Goal: Information Seeking & Learning: Learn about a topic

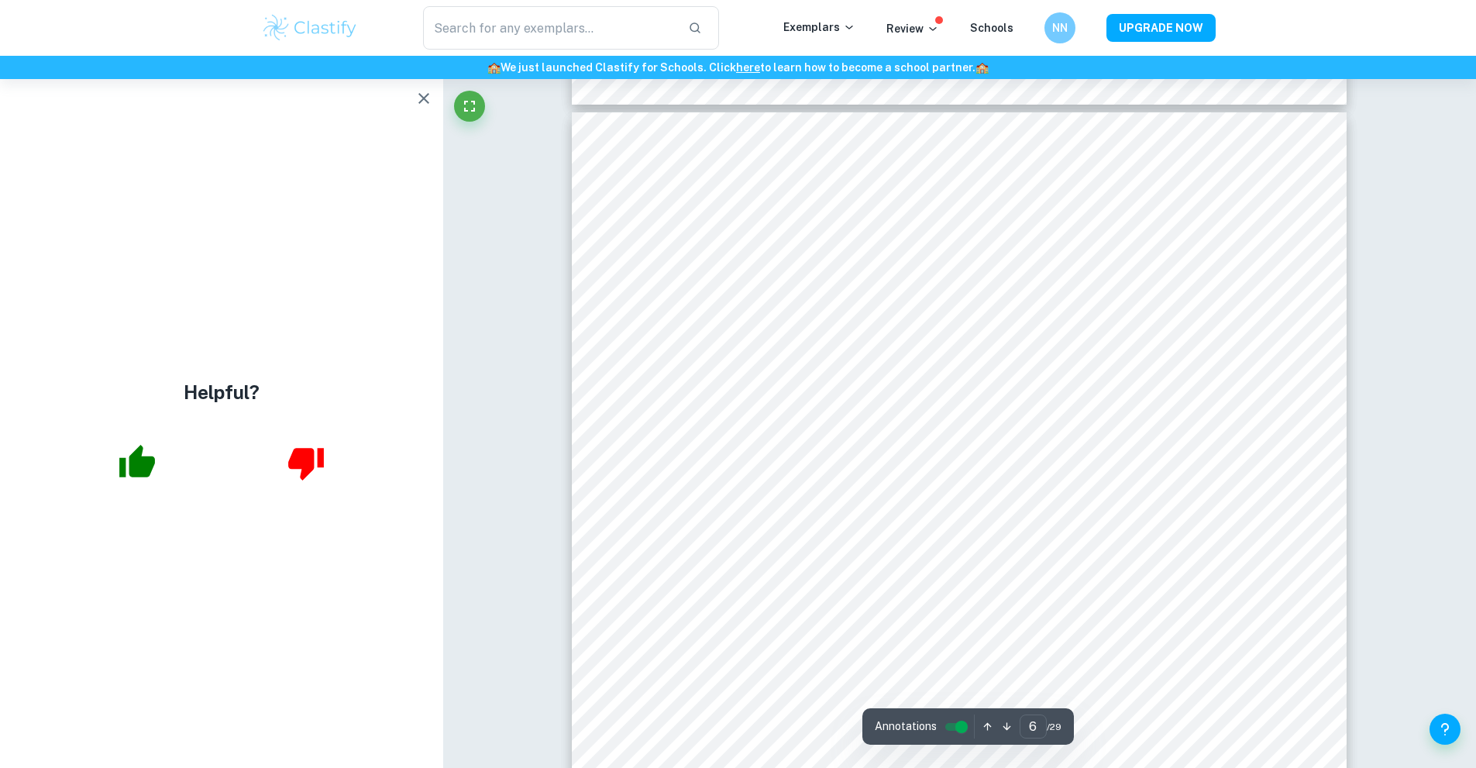
scroll to position [5734, 0]
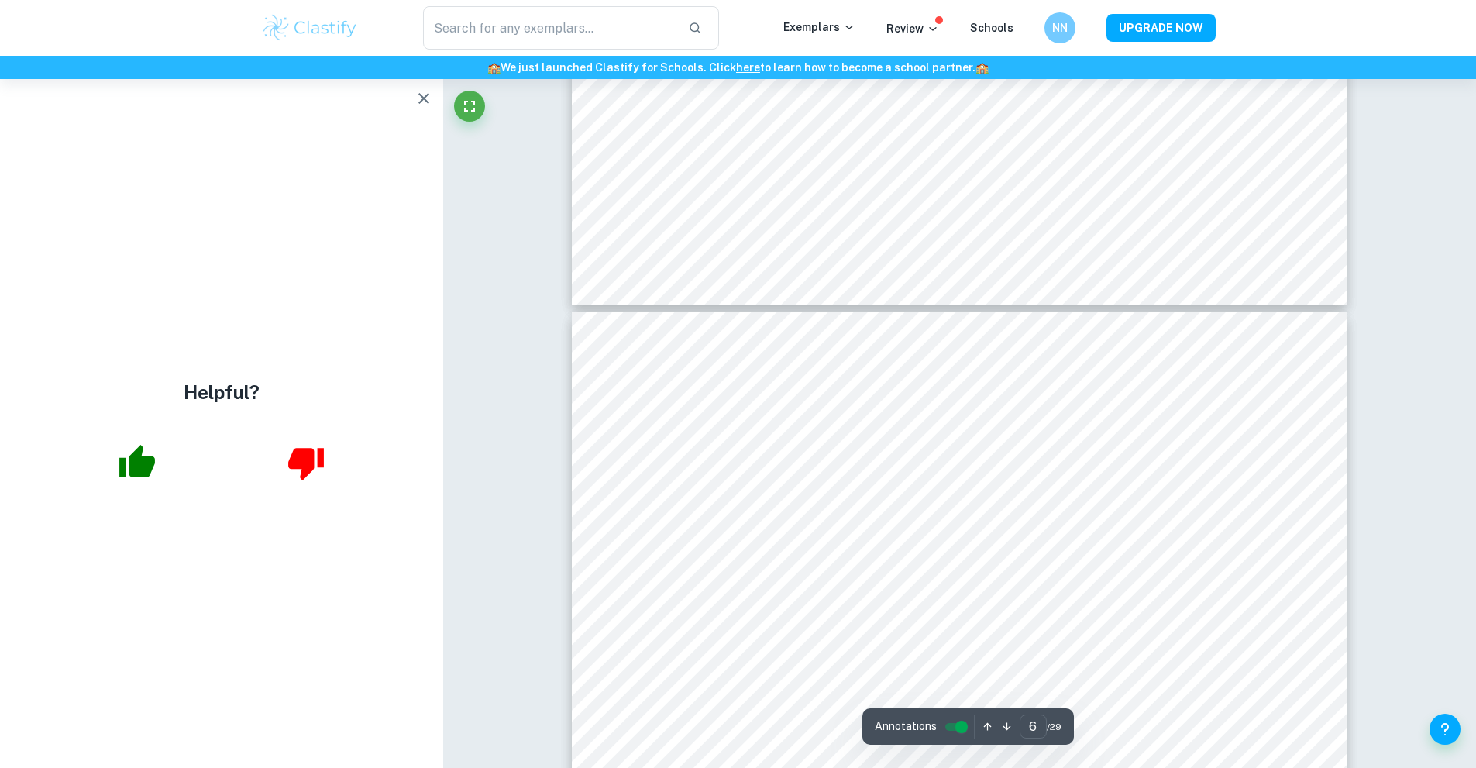
type input "7"
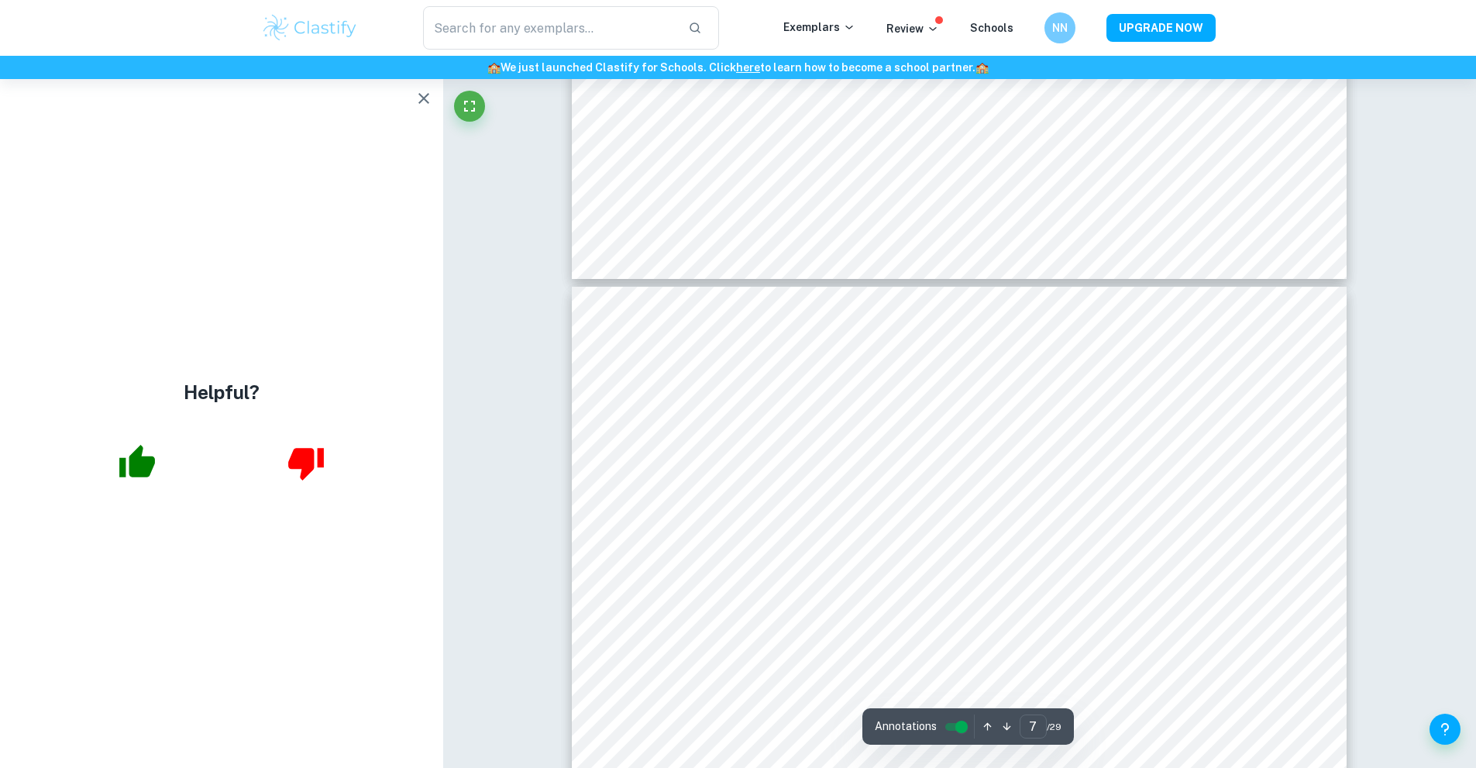
scroll to position [6818, 0]
